Goal: Task Accomplishment & Management: Complete application form

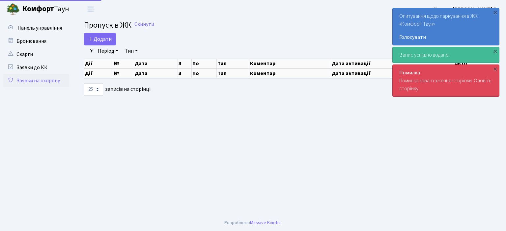
select select "25"
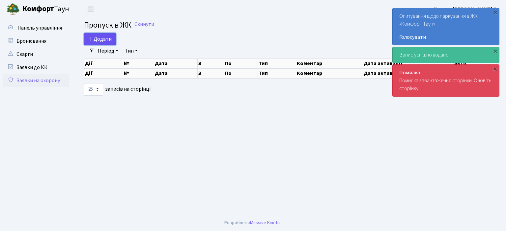
click at [95, 36] on span "Додати" at bounding box center [99, 39] width 23 height 7
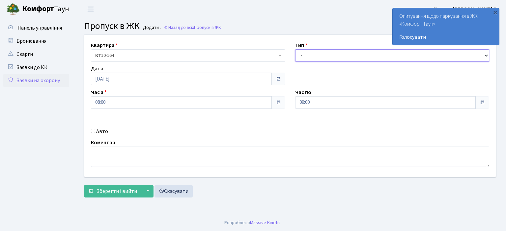
drag, startPoint x: 326, startPoint y: 55, endPoint x: 323, endPoint y: 61, distance: 6.9
click at [326, 55] on select "- Доставка Таксі Гості Сервіс" at bounding box center [392, 55] width 194 height 13
select select "1"
click at [295, 49] on select "- Доставка Таксі Гості Сервіс" at bounding box center [392, 55] width 194 height 13
click at [305, 102] on input "09:00" at bounding box center [385, 102] width 181 height 13
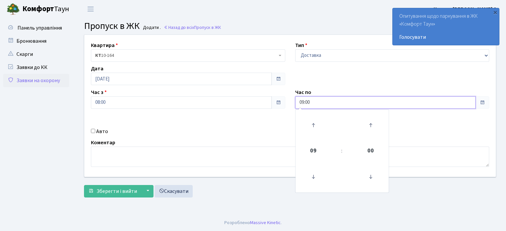
click at [303, 101] on input "09:00" at bounding box center [385, 102] width 181 height 13
type input "22:00"
click at [92, 129] on input "Авто" at bounding box center [93, 131] width 4 height 4
checkbox input "true"
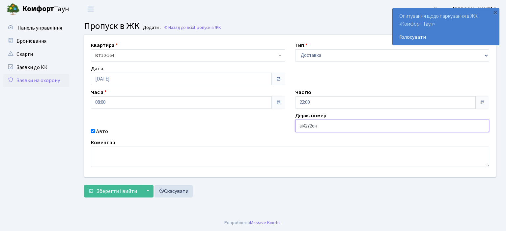
type input "аі4272он"
click at [84, 185] on button "Зберегти і вийти" at bounding box center [112, 191] width 57 height 13
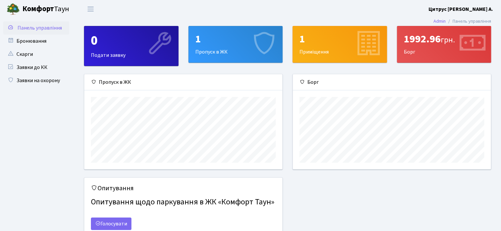
scroll to position [95, 198]
click at [30, 71] on link "Заявки до КК" at bounding box center [36, 67] width 66 height 13
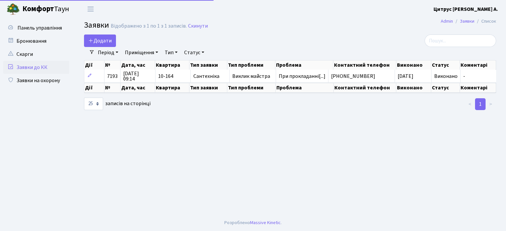
select select "25"
click at [100, 38] on span "Додати" at bounding box center [99, 40] width 23 height 7
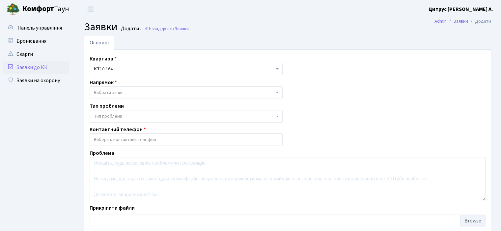
select select
click at [36, 81] on link "Заявки на охорону" at bounding box center [36, 80] width 66 height 13
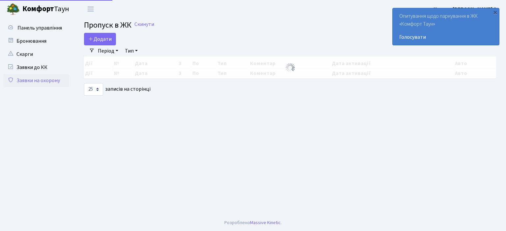
select select "25"
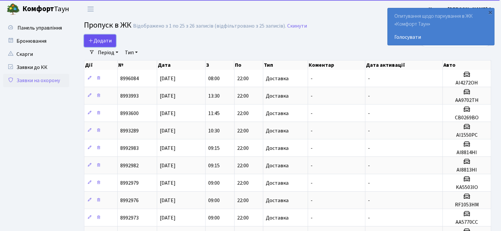
click at [103, 39] on span "Додати" at bounding box center [99, 40] width 23 height 7
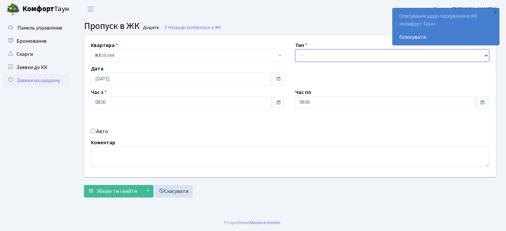
drag, startPoint x: 315, startPoint y: 52, endPoint x: 315, endPoint y: 60, distance: 7.9
click at [315, 52] on select "- Доставка Таксі Гості Сервіс" at bounding box center [392, 55] width 194 height 13
select select "1"
click at [295, 49] on select "- Доставка Таксі Гості Сервіс" at bounding box center [392, 55] width 194 height 13
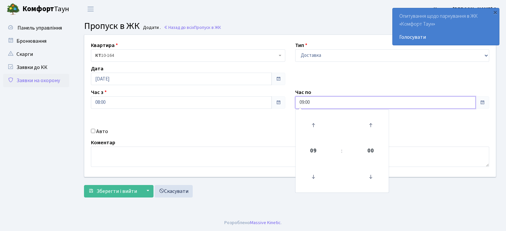
drag, startPoint x: 304, startPoint y: 102, endPoint x: 298, endPoint y: 137, distance: 35.4
click at [304, 103] on input "09:00" at bounding box center [385, 102] width 181 height 13
type input "22:00"
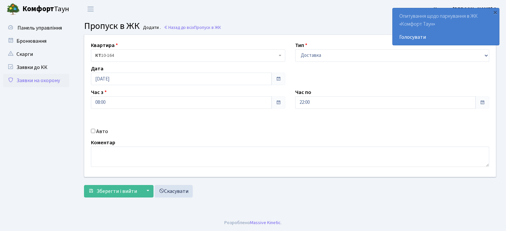
click at [90, 129] on div "Авто" at bounding box center [188, 132] width 204 height 8
click at [95, 133] on div "Авто" at bounding box center [188, 132] width 204 height 8
click at [93, 130] on input "Авто" at bounding box center [93, 131] width 4 height 4
checkbox input "true"
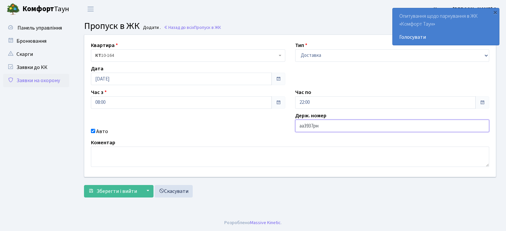
type input "аа3937рн"
click at [84, 185] on button "Зберегти і вийти" at bounding box center [112, 191] width 57 height 13
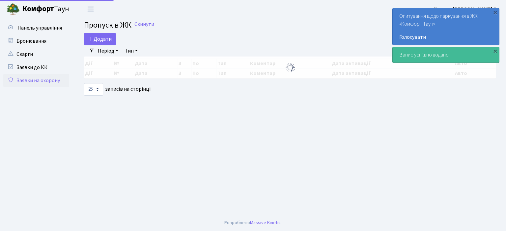
select select "25"
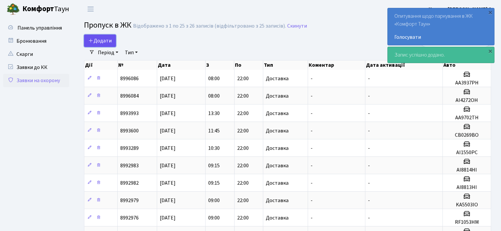
click at [99, 42] on span "Додати" at bounding box center [99, 40] width 23 height 7
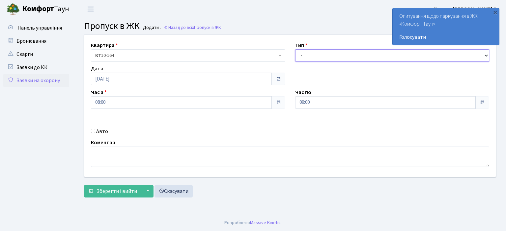
click at [322, 61] on select "- Доставка Таксі Гості Сервіс" at bounding box center [392, 55] width 194 height 13
select select "1"
click at [295, 49] on select "- Доставка Таксі Гості Сервіс" at bounding box center [392, 55] width 194 height 13
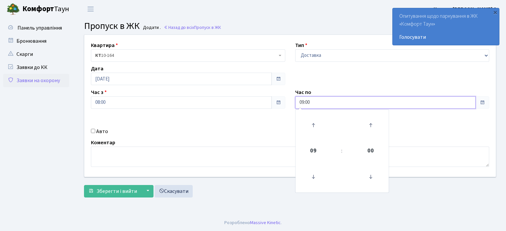
click at [303, 102] on input "09:00" at bounding box center [385, 102] width 181 height 13
type input "22:00"
click at [93, 129] on div "Авто" at bounding box center [188, 132] width 204 height 8
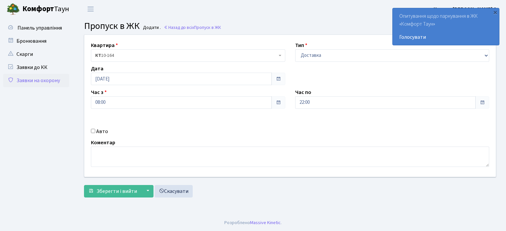
click at [93, 131] on input "Авто" at bounding box center [93, 131] width 4 height 4
checkbox input "true"
click at [348, 123] on input "text" at bounding box center [392, 126] width 194 height 13
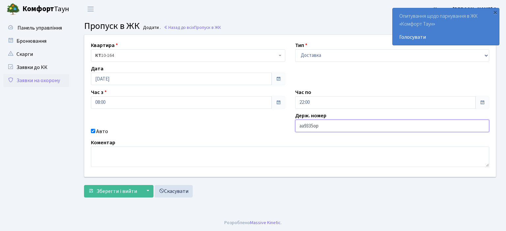
type input "аа9335ор"
click at [84, 185] on button "Зберегти і вийти" at bounding box center [112, 191] width 57 height 13
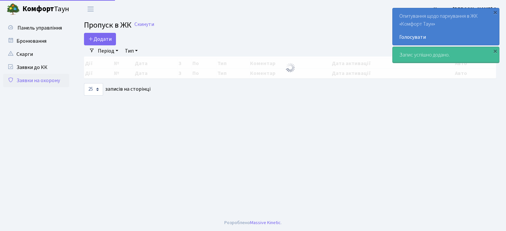
select select "25"
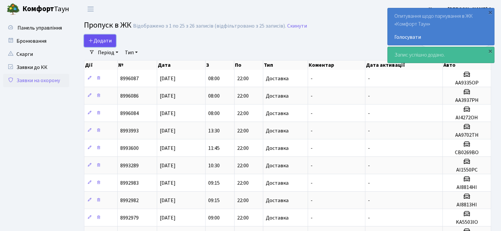
click at [109, 37] on span "Додати" at bounding box center [99, 40] width 23 height 7
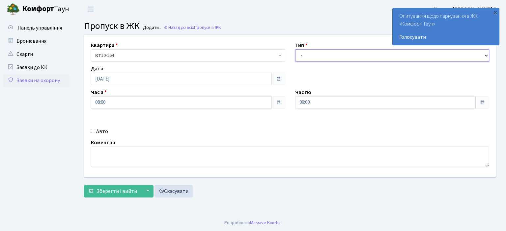
click at [327, 51] on select "- Доставка Таксі Гості Сервіс" at bounding box center [392, 55] width 194 height 13
drag, startPoint x: 321, startPoint y: 58, endPoint x: 318, endPoint y: 68, distance: 10.7
click at [321, 58] on select "- Доставка Таксі Гості Сервіс" at bounding box center [392, 55] width 194 height 13
click at [318, 65] on div "Квартира <b>КТ</b>&nbsp;&nbsp;&nbsp;&nbsp;10-164 КТ 10-164 Тип - Доставка Таксі…" at bounding box center [289, 106] width 421 height 142
click at [319, 59] on select "- Доставка Таксі Гості Сервіс" at bounding box center [392, 55] width 194 height 13
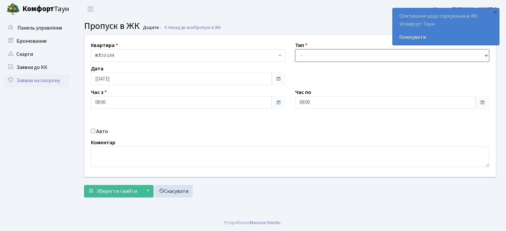
select select "1"
click at [295, 49] on select "- Доставка Таксі Гості Сервіс" at bounding box center [392, 55] width 194 height 13
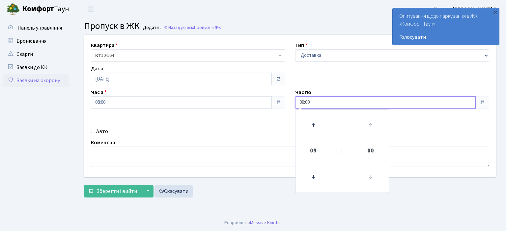
click at [304, 104] on input "09:00" at bounding box center [385, 102] width 181 height 13
type input "22:00"
click at [92, 130] on input "Авто" at bounding box center [93, 131] width 4 height 4
checkbox input "true"
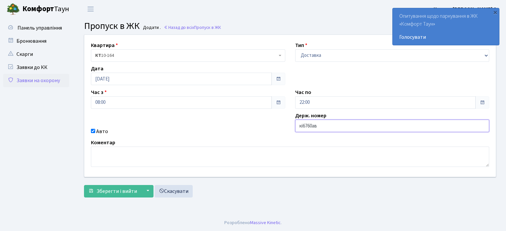
type input "кі6760ав"
click at [84, 185] on button "Зберегти і вийти" at bounding box center [112, 191] width 57 height 13
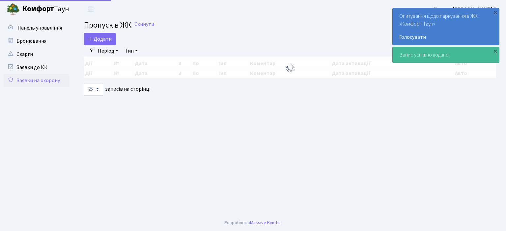
select select "25"
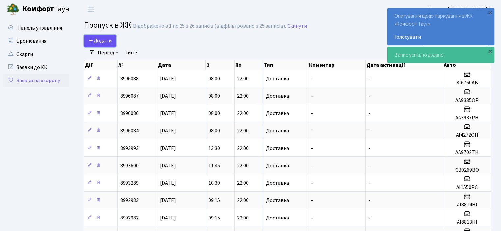
click at [98, 37] on span "Додати" at bounding box center [99, 40] width 23 height 7
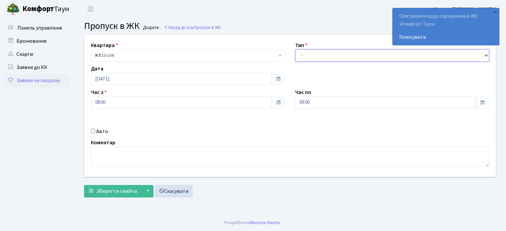
click at [311, 58] on select "- Доставка Таксі Гості Сервіс" at bounding box center [392, 55] width 194 height 13
select select "1"
click at [295, 49] on select "- Доставка Таксі Гості Сервіс" at bounding box center [392, 55] width 194 height 13
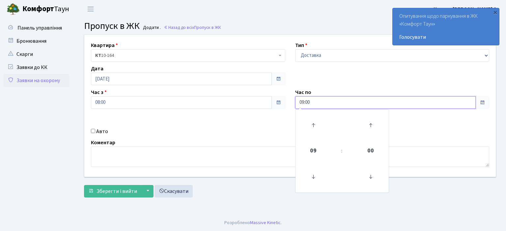
drag, startPoint x: 303, startPoint y: 101, endPoint x: 305, endPoint y: 112, distance: 11.0
click at [304, 101] on input "09:00" at bounding box center [385, 102] width 181 height 13
type input "22:00"
click at [94, 133] on input "Авто" at bounding box center [93, 131] width 4 height 4
checkbox input "true"
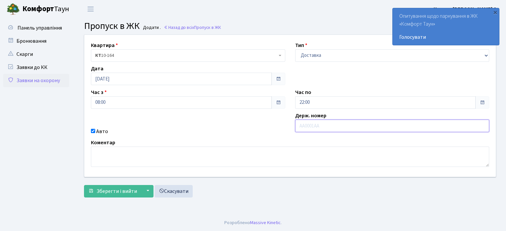
click at [305, 123] on input "text" at bounding box center [392, 126] width 194 height 13
type input "ка6861ео"
click at [84, 185] on button "Зберегти і вийти" at bounding box center [112, 191] width 57 height 13
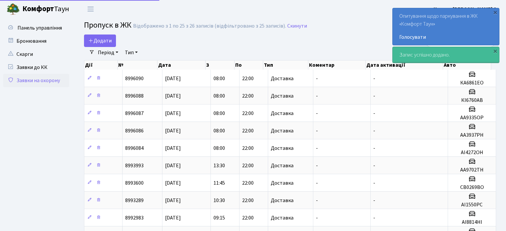
select select "25"
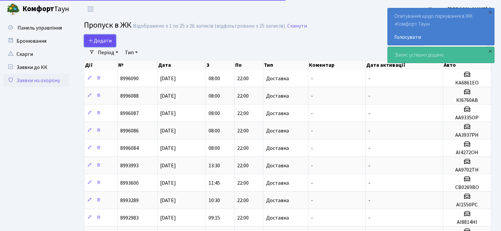
click at [105, 43] on span "Додати" at bounding box center [99, 40] width 23 height 7
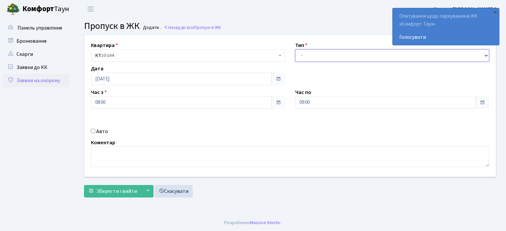
click at [334, 57] on select "- Доставка Таксі Гості Сервіс" at bounding box center [392, 55] width 194 height 13
select select "1"
click at [295, 49] on select "- Доставка Таксі Гості Сервіс" at bounding box center [392, 55] width 194 height 13
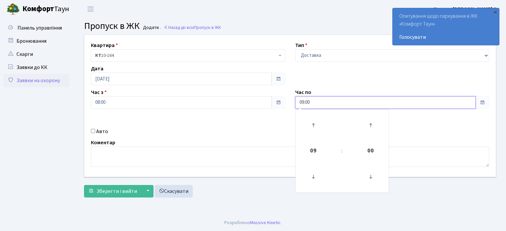
click at [304, 104] on input "09:00" at bounding box center [385, 102] width 181 height 13
type input "22:00"
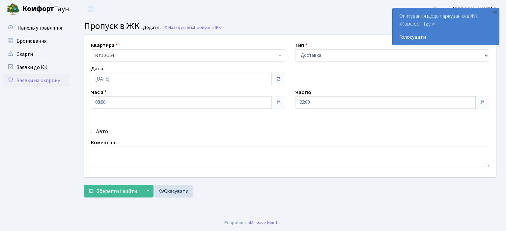
click at [92, 133] on input "Авто" at bounding box center [93, 131] width 4 height 4
checkbox input "true"
click at [320, 122] on input "text" at bounding box center [392, 126] width 194 height 13
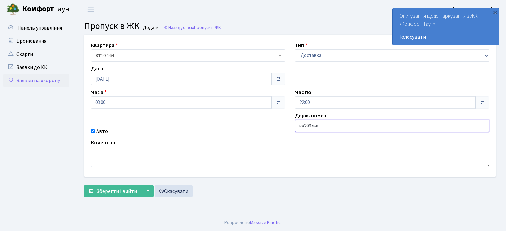
type input "ка2997вв"
click at [84, 185] on button "Зберегти і вийти" at bounding box center [112, 191] width 57 height 13
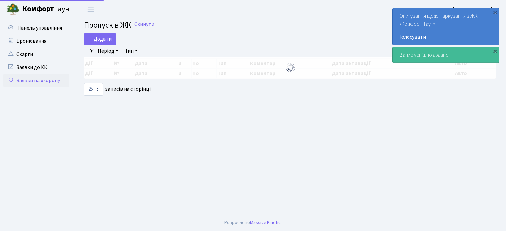
select select "25"
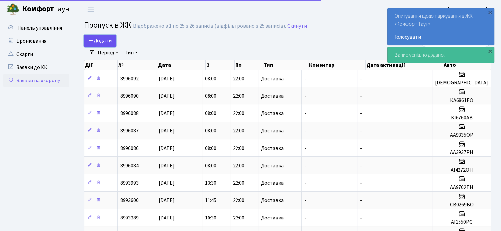
click at [102, 42] on span "Додати" at bounding box center [99, 40] width 23 height 7
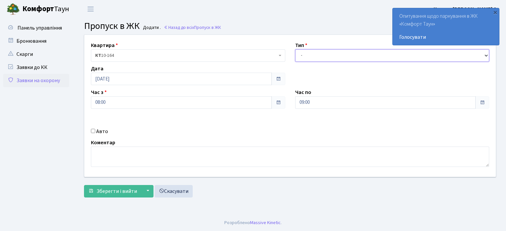
click at [320, 58] on select "- Доставка Таксі Гості Сервіс" at bounding box center [392, 55] width 194 height 13
select select "1"
click at [295, 49] on select "- Доставка Таксі Гості Сервіс" at bounding box center [392, 55] width 194 height 13
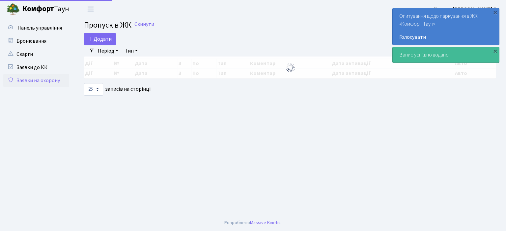
select select "25"
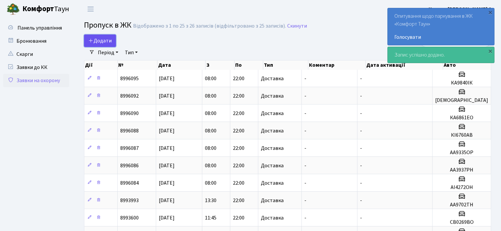
click at [105, 43] on span "Додати" at bounding box center [99, 40] width 23 height 7
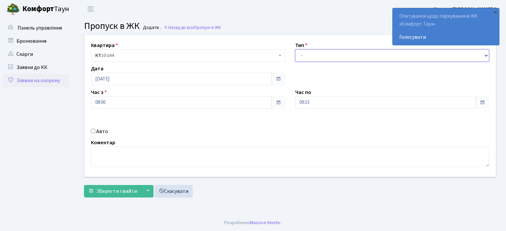
click at [318, 58] on select "- Доставка Таксі Гості Сервіс" at bounding box center [392, 55] width 194 height 13
select select "1"
click at [295, 49] on select "- Доставка Таксі Гості Сервіс" at bounding box center [392, 55] width 194 height 13
click at [304, 102] on input "09:15" at bounding box center [385, 102] width 181 height 13
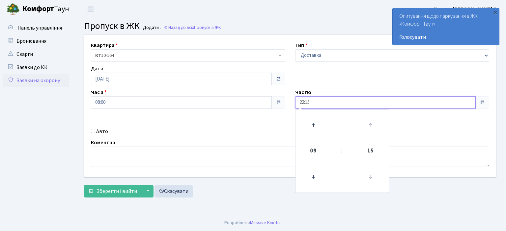
type input "22:15"
click at [94, 130] on input "Авто" at bounding box center [93, 131] width 4 height 4
checkbox input "true"
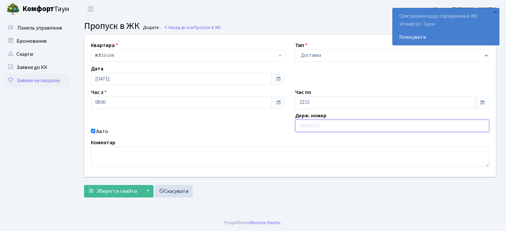
click at [303, 126] on input "text" at bounding box center [392, 126] width 194 height 13
type input "аі6184мк"
click at [84, 185] on button "Зберегти і вийти" at bounding box center [112, 191] width 57 height 13
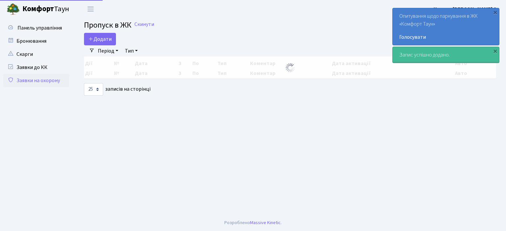
select select "25"
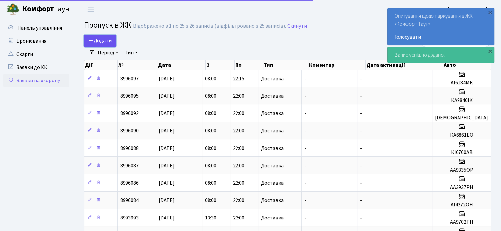
click at [96, 39] on span "Додати" at bounding box center [99, 40] width 23 height 7
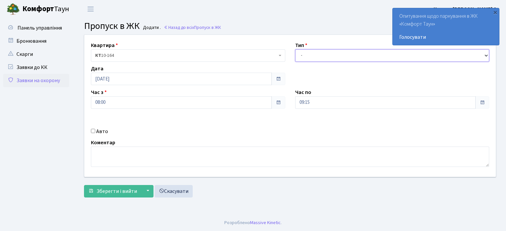
click at [312, 49] on select "- Доставка Таксі Гості Сервіс" at bounding box center [392, 55] width 194 height 13
select select "1"
click at [295, 49] on select "- Доставка Таксі Гості Сервіс" at bounding box center [392, 55] width 194 height 13
click at [303, 105] on input "09:15" at bounding box center [385, 102] width 181 height 13
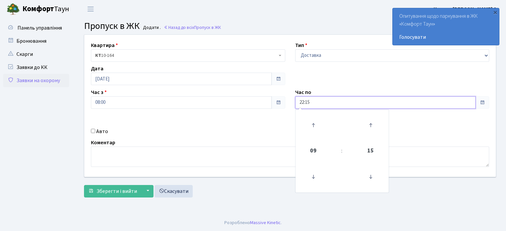
type input "22:15"
drag, startPoint x: 93, startPoint y: 130, endPoint x: 213, endPoint y: 143, distance: 120.5
click at [93, 130] on input "Авто" at bounding box center [93, 131] width 4 height 4
checkbox input "true"
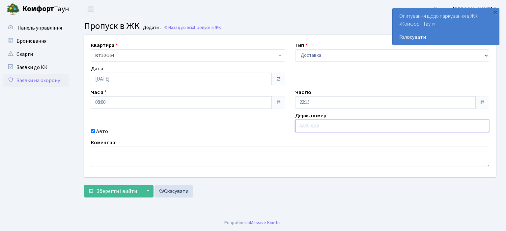
click at [314, 125] on input "text" at bounding box center [392, 126] width 194 height 13
type input "аа7563іо"
click at [84, 185] on button "Зберегти і вийти" at bounding box center [112, 191] width 57 height 13
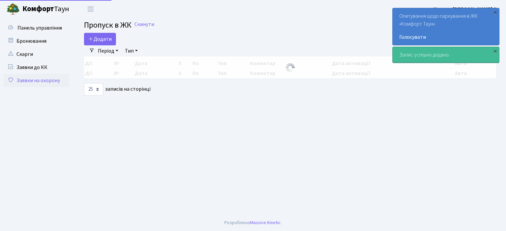
select select "25"
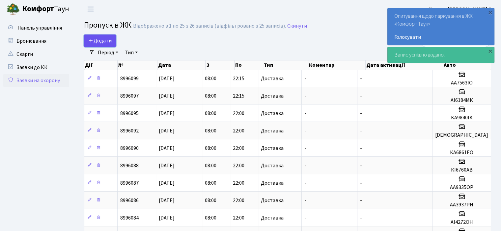
click at [108, 44] on link "Додати" at bounding box center [100, 41] width 32 height 13
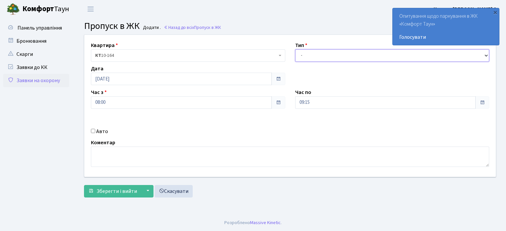
click at [302, 50] on select "- Доставка Таксі Гості Сервіс" at bounding box center [392, 55] width 194 height 13
select select "1"
click at [295, 49] on select "- Доставка Таксі Гості Сервіс" at bounding box center [392, 55] width 194 height 13
click at [303, 103] on input "09:15" at bounding box center [385, 102] width 181 height 13
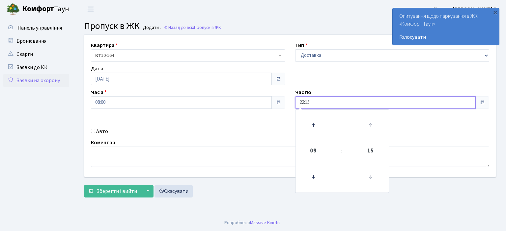
type input "22:15"
click at [93, 134] on div "Авто" at bounding box center [188, 132] width 204 height 8
click at [94, 130] on input "Авто" at bounding box center [93, 131] width 4 height 4
checkbox input "true"
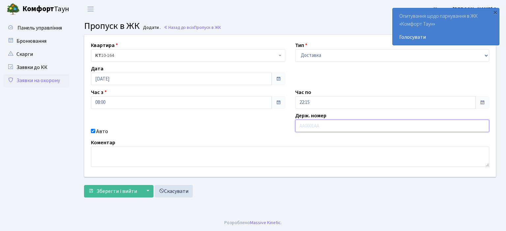
click at [303, 123] on input "text" at bounding box center [392, 126] width 194 height 13
type input "аа4963рм"
click at [84, 185] on button "Зберегти і вийти" at bounding box center [112, 191] width 57 height 13
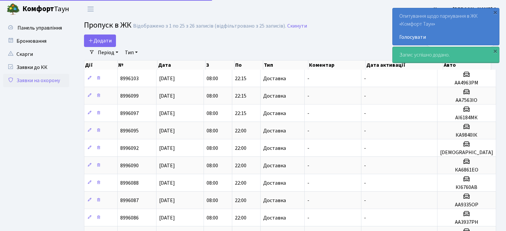
select select "25"
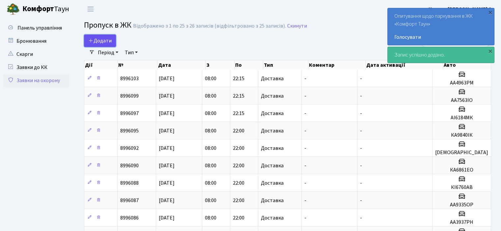
click at [115, 39] on link "Додати" at bounding box center [100, 41] width 32 height 13
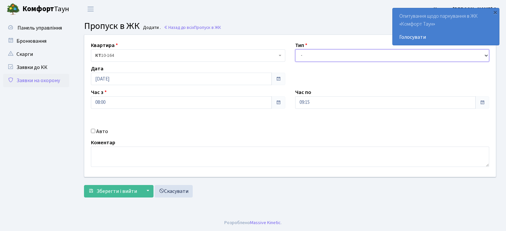
click at [327, 55] on select "- Доставка Таксі Гості Сервіс" at bounding box center [392, 55] width 194 height 13
select select "1"
click at [295, 49] on select "- Доставка Таксі Гості Сервіс" at bounding box center [392, 55] width 194 height 13
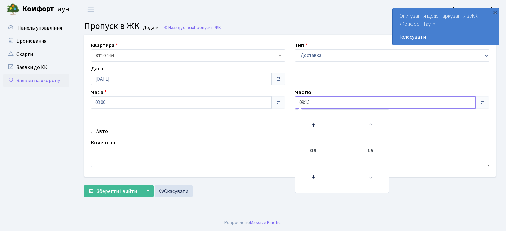
click at [303, 102] on input "09:15" at bounding box center [385, 102] width 181 height 13
type input "22:15"
click at [93, 132] on input "Авто" at bounding box center [93, 131] width 4 height 4
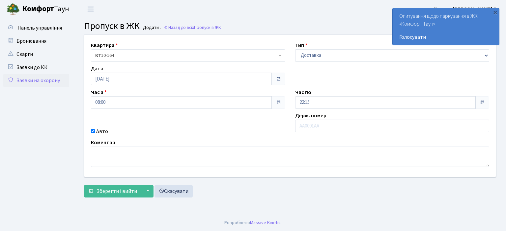
click at [93, 132] on input "Авто" at bounding box center [93, 131] width 4 height 4
click at [93, 130] on input "Авто" at bounding box center [93, 131] width 4 height 4
checkbox input "true"
click at [332, 127] on input "text" at bounding box center [392, 126] width 194 height 13
type input "аа1029ті"
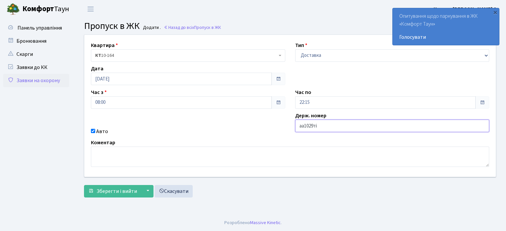
click at [84, 185] on button "Зберегти і вийти" at bounding box center [112, 191] width 57 height 13
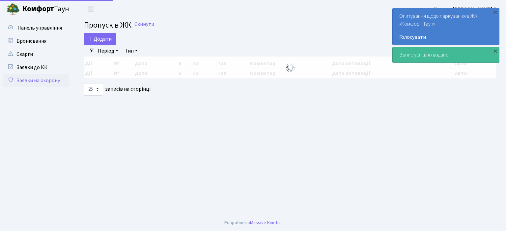
select select "25"
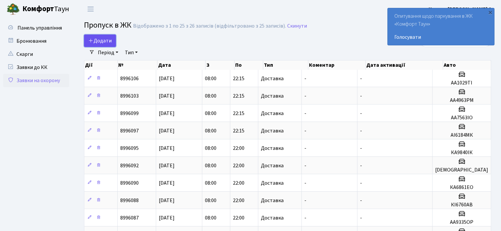
click at [104, 40] on span "Додати" at bounding box center [99, 40] width 23 height 7
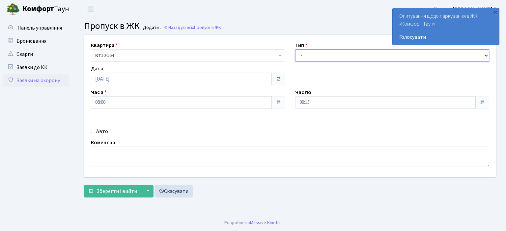
click at [313, 49] on select "- Доставка Таксі Гості Сервіс" at bounding box center [392, 55] width 194 height 13
select select "1"
click at [295, 49] on select "- Доставка Таксі Гості Сервіс" at bounding box center [392, 55] width 194 height 13
click at [303, 103] on input "09:15" at bounding box center [385, 102] width 181 height 13
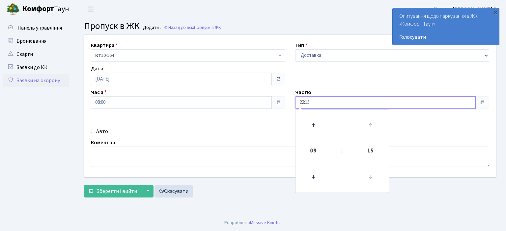
type input "22:15"
click at [92, 131] on input "Авто" at bounding box center [93, 131] width 4 height 4
checkbox input "true"
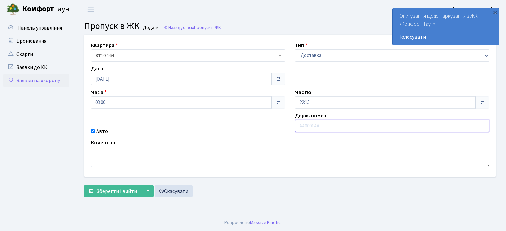
click at [357, 129] on input "text" at bounding box center [392, 126] width 194 height 13
type input "ка4790рв"
click at [84, 185] on button "Зберегти і вийти" at bounding box center [112, 191] width 57 height 13
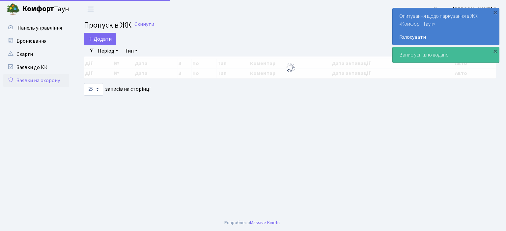
select select "25"
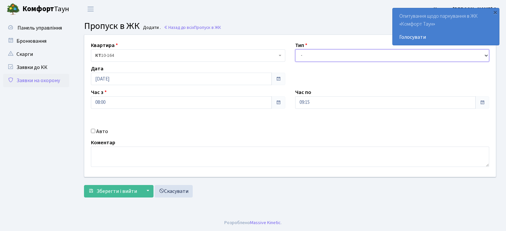
click at [336, 51] on select "- Доставка Таксі Гості Сервіс" at bounding box center [392, 55] width 194 height 13
select select "1"
click at [295, 49] on select "- Доставка Таксі Гості Сервіс" at bounding box center [392, 55] width 194 height 13
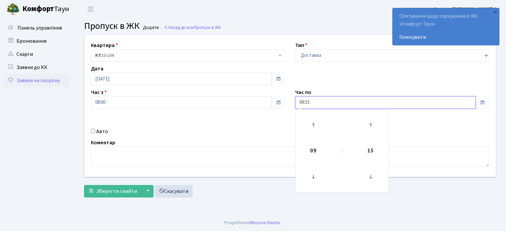
click at [304, 103] on input "09:15" at bounding box center [385, 102] width 181 height 13
type input "22:15"
click at [93, 129] on input "Авто" at bounding box center [93, 131] width 4 height 4
checkbox input "true"
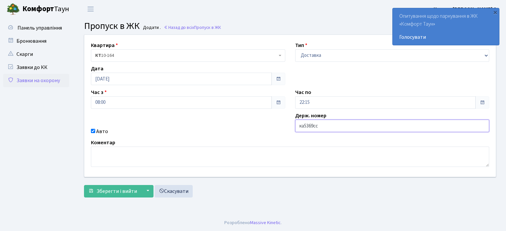
type input "ка5369сс"
click at [84, 185] on button "Зберегти і вийти" at bounding box center [112, 191] width 57 height 13
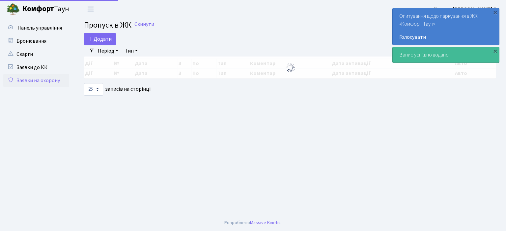
select select "25"
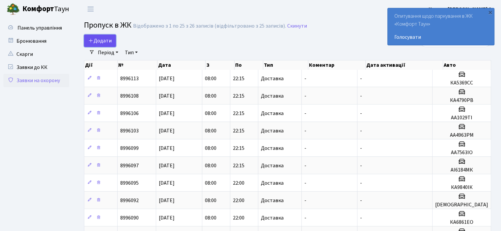
click at [102, 43] on span "Додати" at bounding box center [99, 40] width 23 height 7
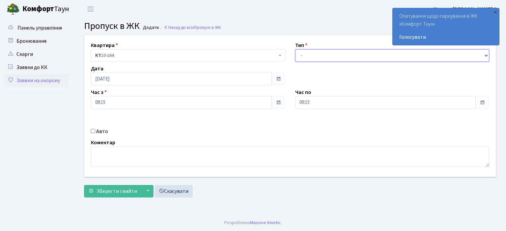
click at [302, 52] on select "- Доставка Таксі Гості Сервіс" at bounding box center [392, 55] width 194 height 13
select select "1"
click at [295, 49] on select "- Доставка Таксі Гості Сервіс" at bounding box center [392, 55] width 194 height 13
click at [304, 102] on input "09:15" at bounding box center [385, 102] width 181 height 13
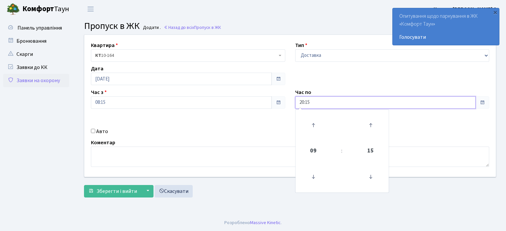
type input "20:15"
click at [93, 132] on input "Авто" at bounding box center [93, 131] width 4 height 4
checkbox input "true"
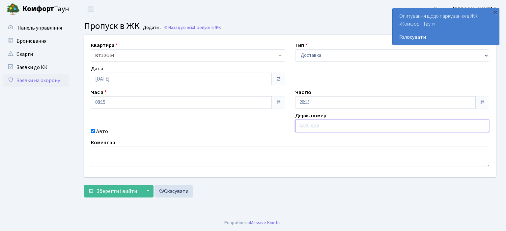
click at [308, 125] on input "text" at bounding box center [392, 126] width 194 height 13
type input "ка3728ні"
click at [84, 185] on button "Зберегти і вийти" at bounding box center [112, 191] width 57 height 13
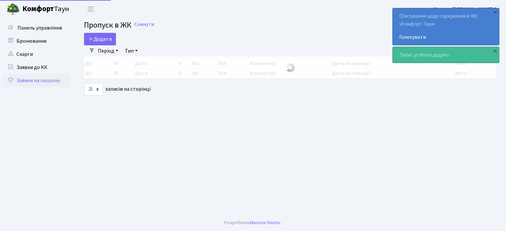
select select "25"
